Goal: Task Accomplishment & Management: Manage account settings

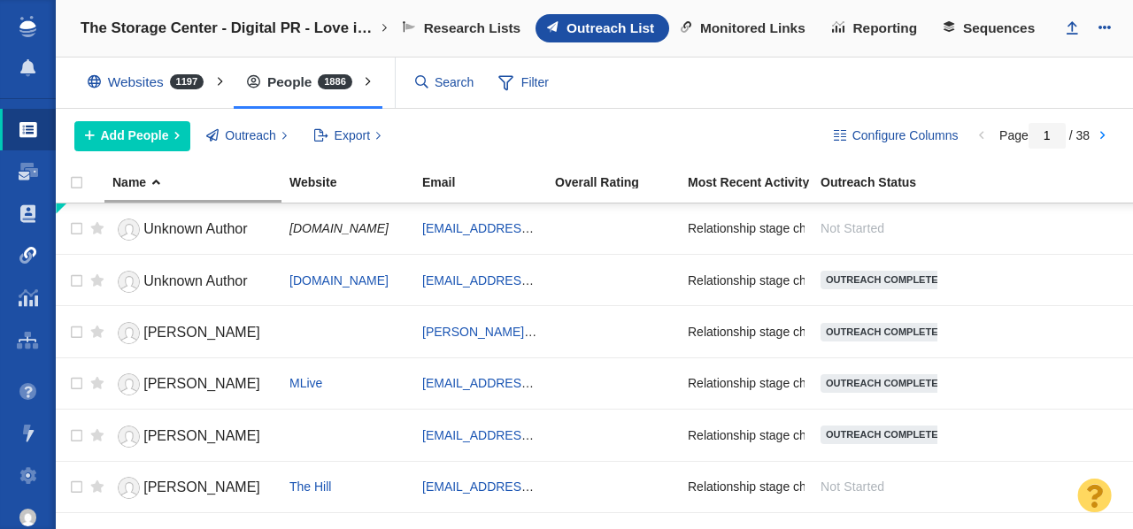
click at [31, 252] on span at bounding box center [28, 256] width 18 height 18
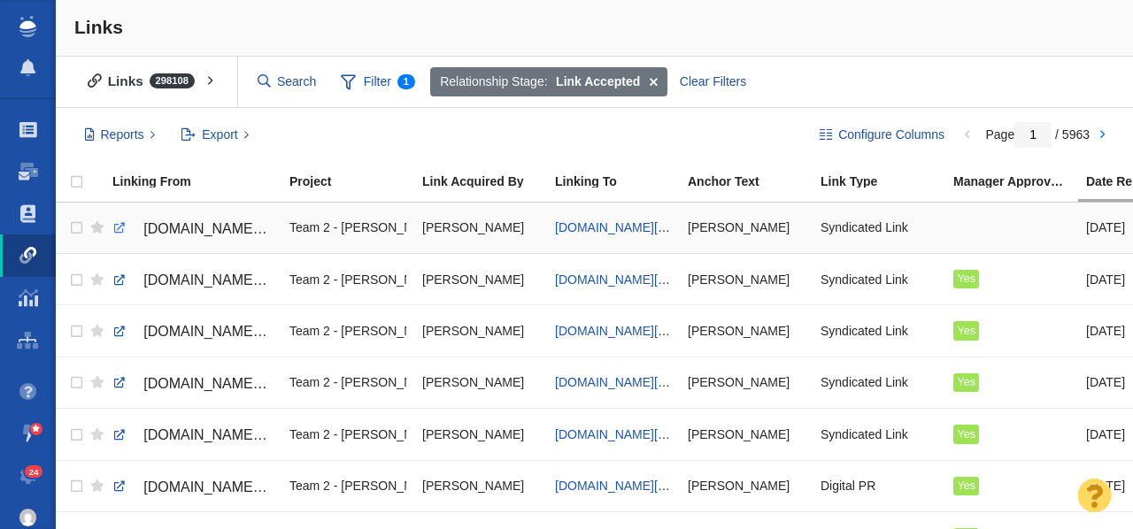
click at [120, 227] on link at bounding box center [120, 228] width 16 height 16
click at [116, 229] on link at bounding box center [120, 228] width 16 height 16
checkbox input "true"
click at [77, 227] on input "checkbox" at bounding box center [74, 228] width 27 height 39
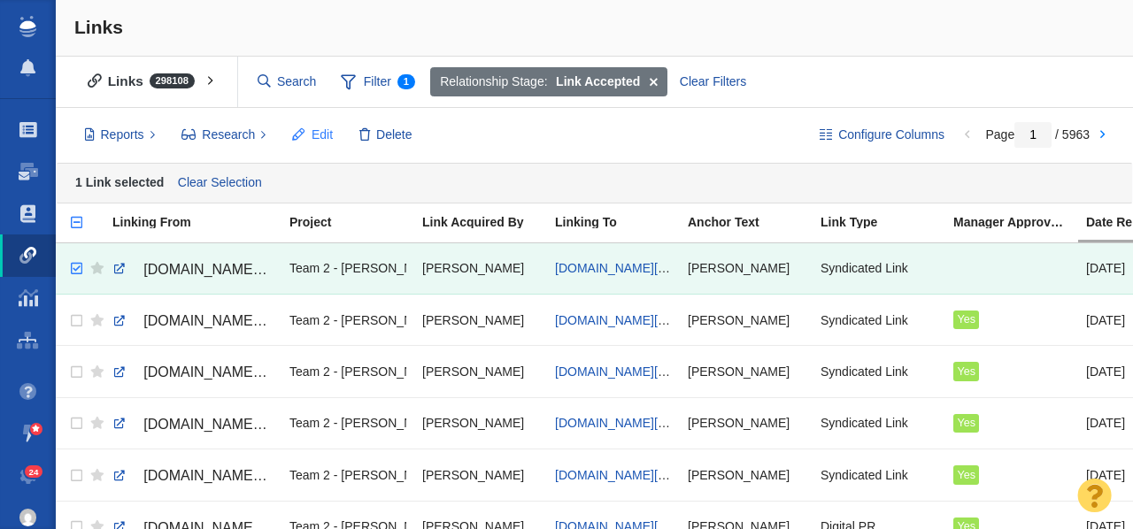
click at [312, 134] on span "Edit" at bounding box center [322, 135] width 21 height 19
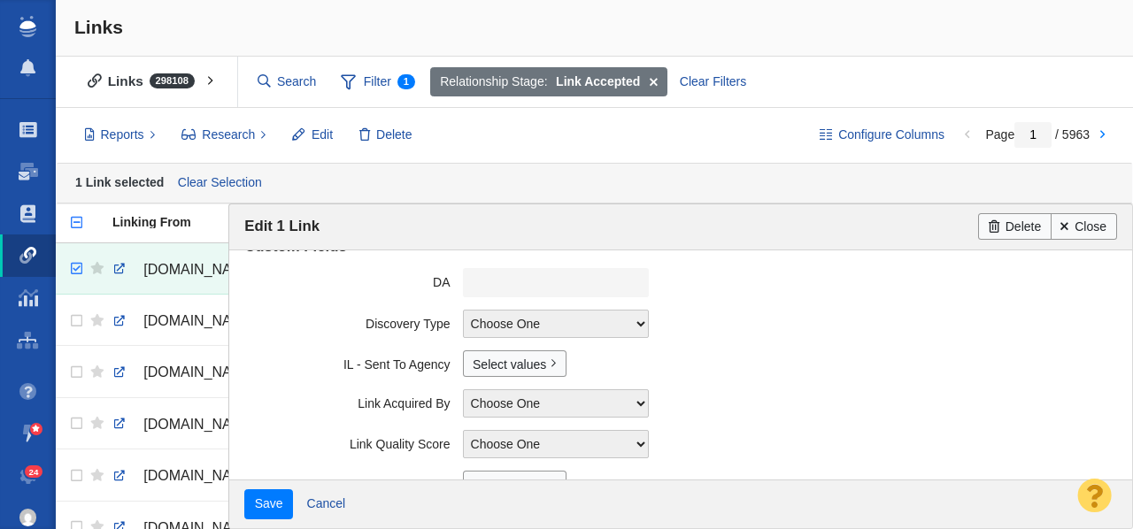
scroll to position [499, 0]
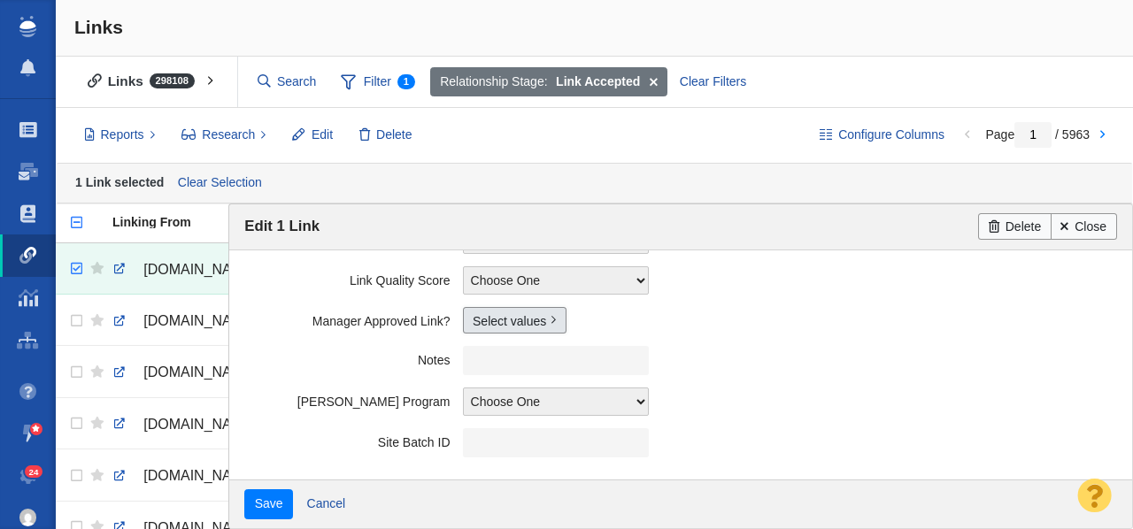
click at [514, 320] on link "Select values" at bounding box center [515, 320] width 104 height 27
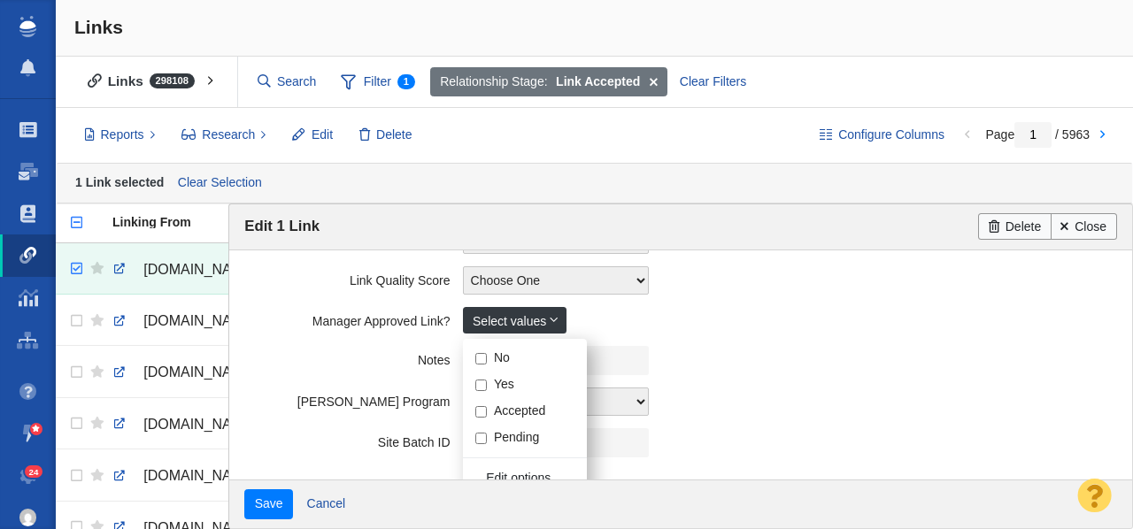
click at [480, 385] on input "Yes" at bounding box center [481, 386] width 12 height 12
checkbox input "true"
click at [312, 365] on label "Notes" at bounding box center [353, 357] width 218 height 22
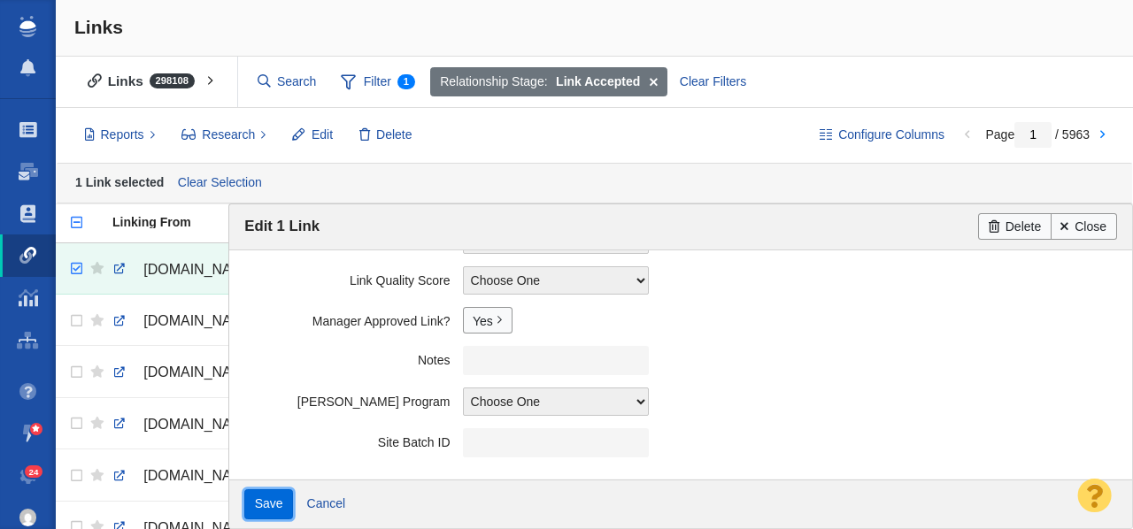
click at [281, 507] on input "Save" at bounding box center [268, 505] width 49 height 30
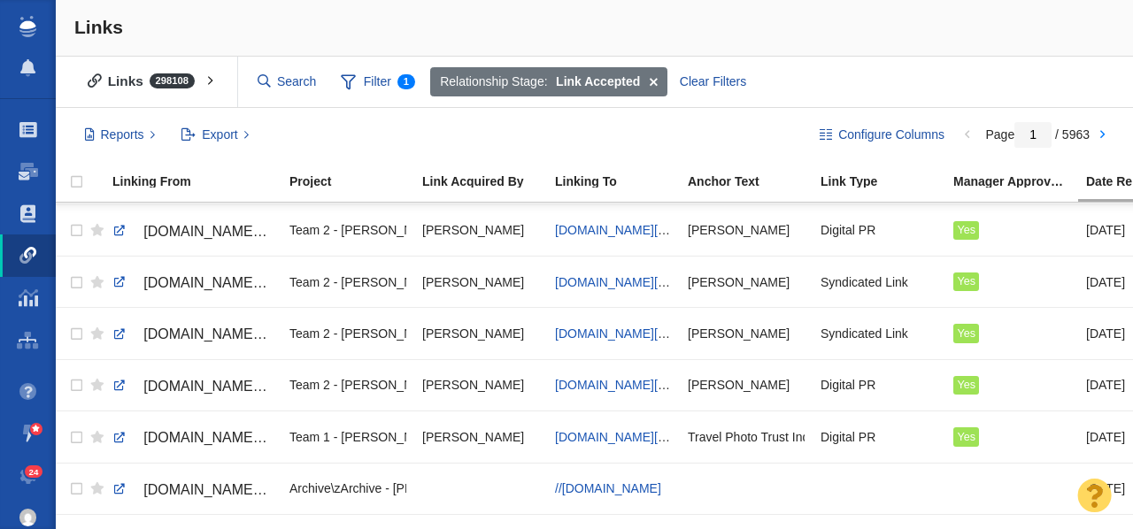
scroll to position [0, 0]
